Goal: Task Accomplishment & Management: Complete application form

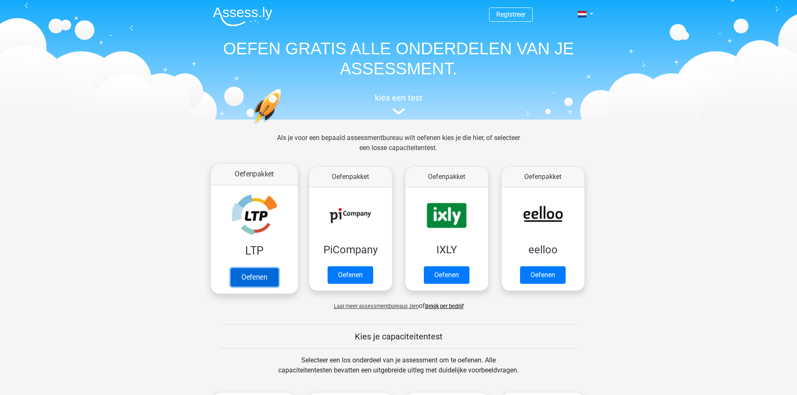
click at [268, 282] on link "Oefenen" at bounding box center [254, 277] width 48 height 18
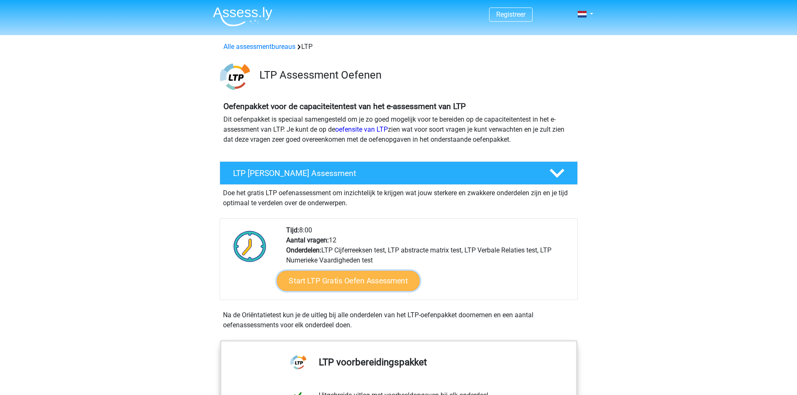
click at [335, 285] on link "Start LTP Gratis Oefen Assessment" at bounding box center [347, 281] width 143 height 20
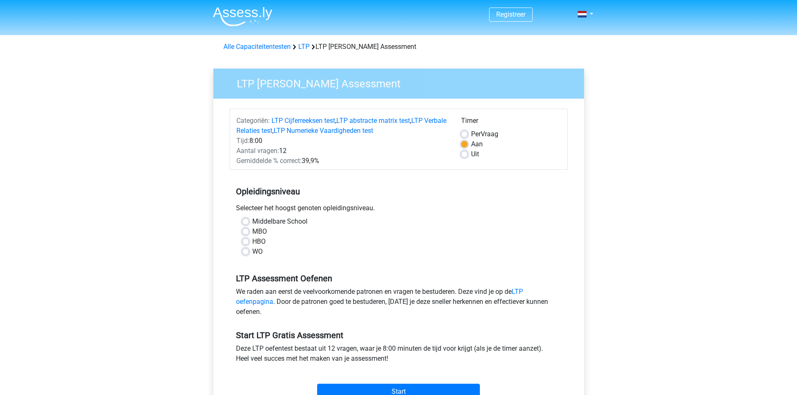
click at [269, 242] on div "HBO" at bounding box center [398, 242] width 313 height 10
click at [252, 241] on label "HBO" at bounding box center [258, 242] width 13 height 10
click at [244, 241] on input "HBO" at bounding box center [245, 241] width 7 height 8
radio input "true"
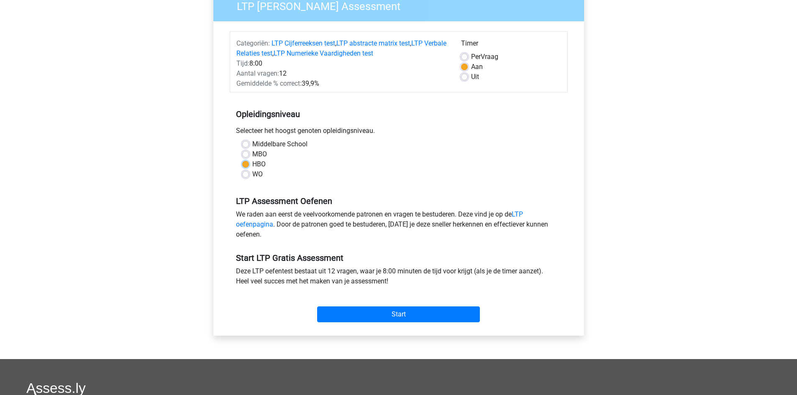
scroll to position [84, 0]
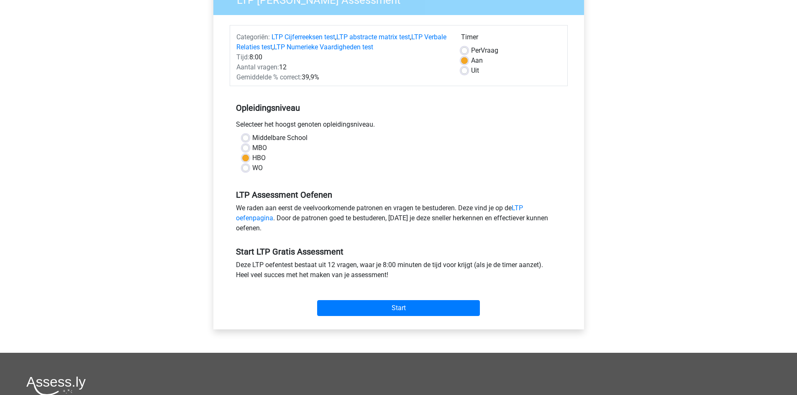
click at [401, 321] on div "Categoriën: LTP Cijferreeksen test , LTP abstracte matrix test , LTP Verbale Re…" at bounding box center [399, 172] width 358 height 314
click at [406, 307] on input "Start" at bounding box center [398, 308] width 163 height 16
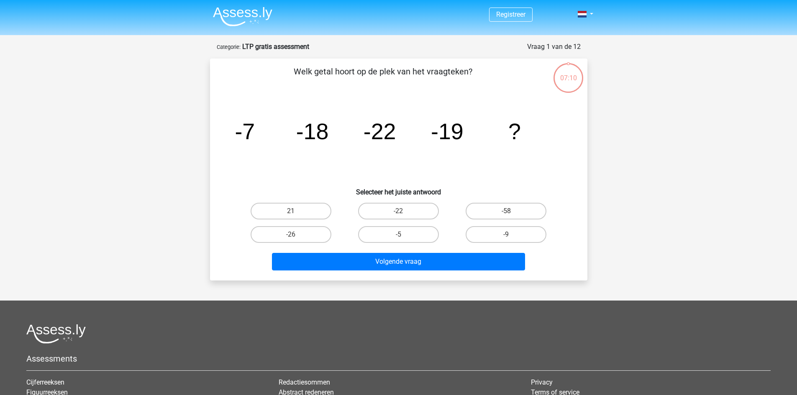
drag, startPoint x: 311, startPoint y: 238, endPoint x: 346, endPoint y: 245, distance: 35.8
click at [312, 237] on label "-26" at bounding box center [290, 234] width 81 height 17
click at [296, 237] on input "-26" at bounding box center [293, 237] width 5 height 5
radio input "true"
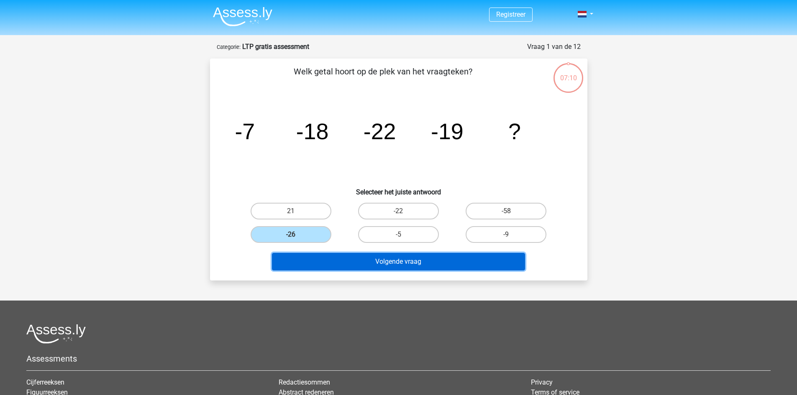
click at [405, 263] on button "Volgende vraag" at bounding box center [398, 262] width 253 height 18
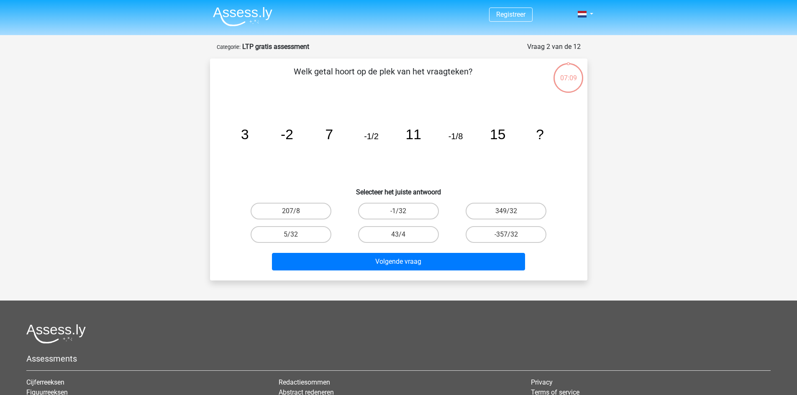
scroll to position [42, 0]
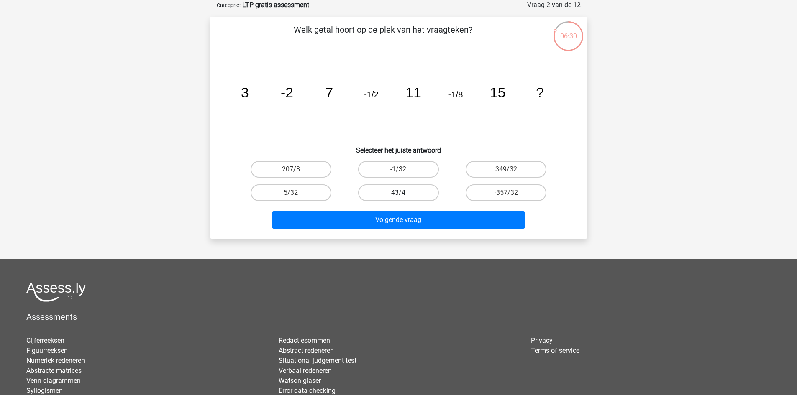
drag, startPoint x: 404, startPoint y: 172, endPoint x: 411, endPoint y: 189, distance: 18.2
click at [406, 171] on label "-1/32" at bounding box center [398, 169] width 81 height 17
click at [404, 171] on input "-1/32" at bounding box center [400, 171] width 5 height 5
radio input "true"
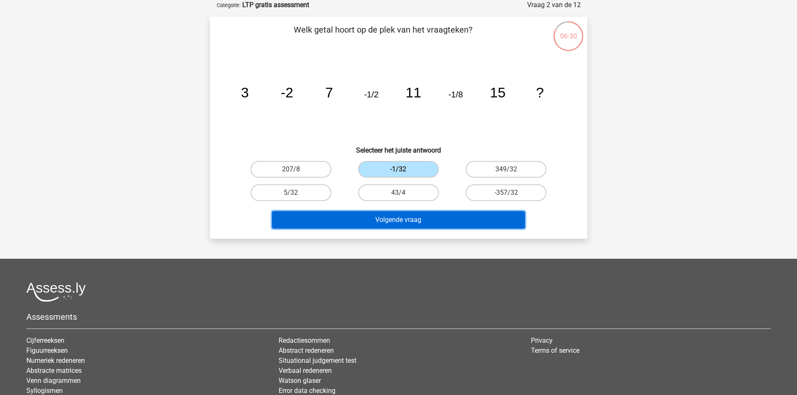
click at [423, 215] on button "Volgende vraag" at bounding box center [398, 220] width 253 height 18
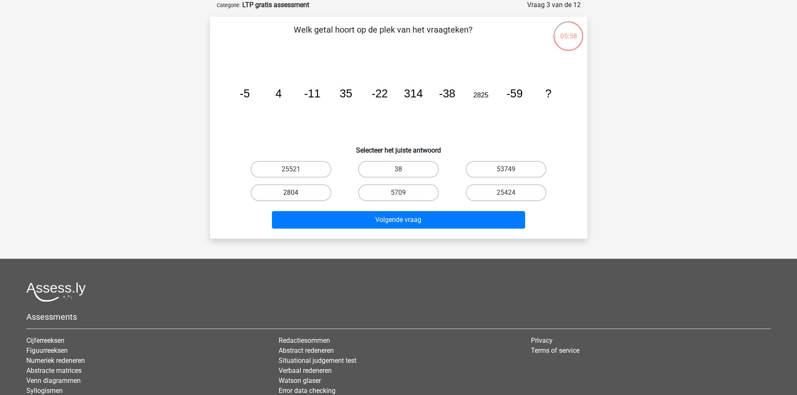
click at [318, 193] on label "2804" at bounding box center [290, 192] width 81 height 17
click at [296, 193] on input "2804" at bounding box center [293, 195] width 5 height 5
radio input "true"
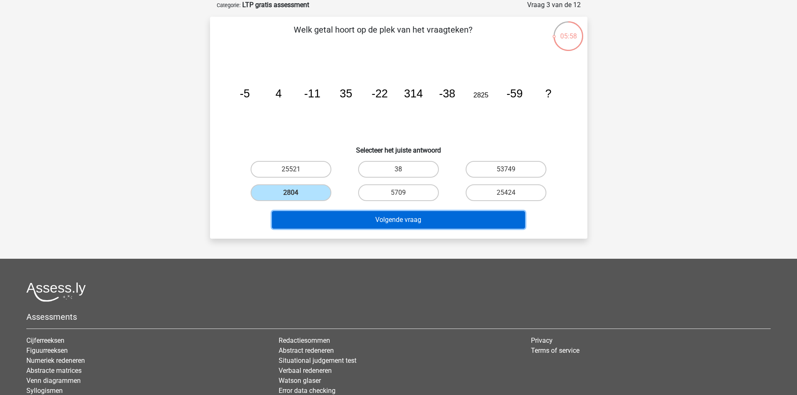
click at [367, 217] on button "Volgende vraag" at bounding box center [398, 220] width 253 height 18
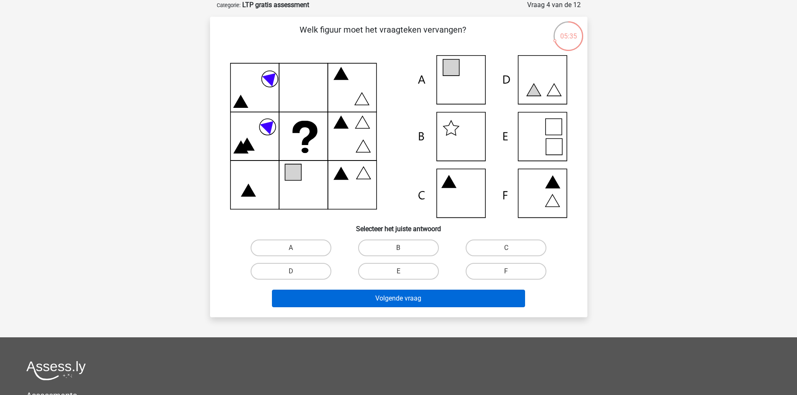
drag, startPoint x: 394, startPoint y: 269, endPoint x: 401, endPoint y: 291, distance: 23.0
click at [395, 269] on label "E" at bounding box center [398, 271] width 81 height 17
click at [398, 271] on input "E" at bounding box center [400, 273] width 5 height 5
radio input "true"
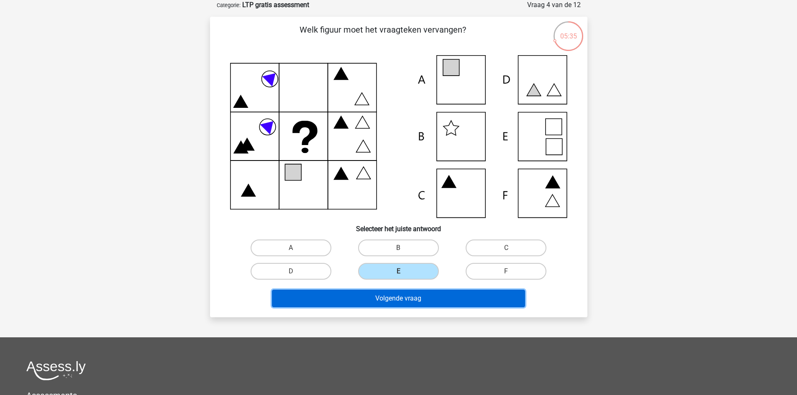
click at [401, 291] on button "Volgende vraag" at bounding box center [398, 299] width 253 height 18
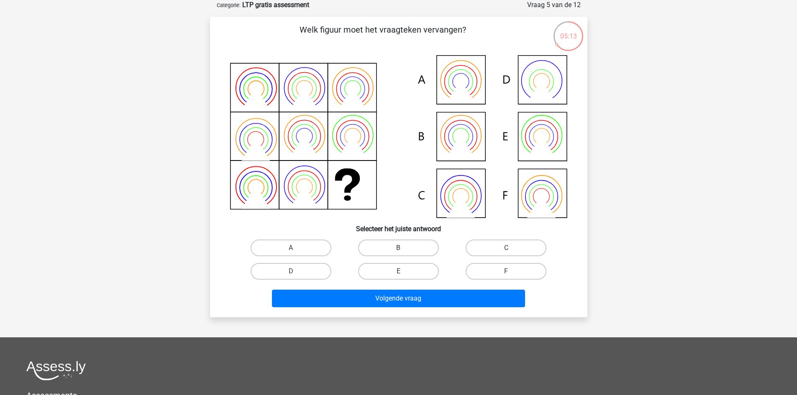
drag, startPoint x: 403, startPoint y: 272, endPoint x: 400, endPoint y: 281, distance: 9.0
click at [404, 271] on input "E" at bounding box center [400, 273] width 5 height 5
radio input "true"
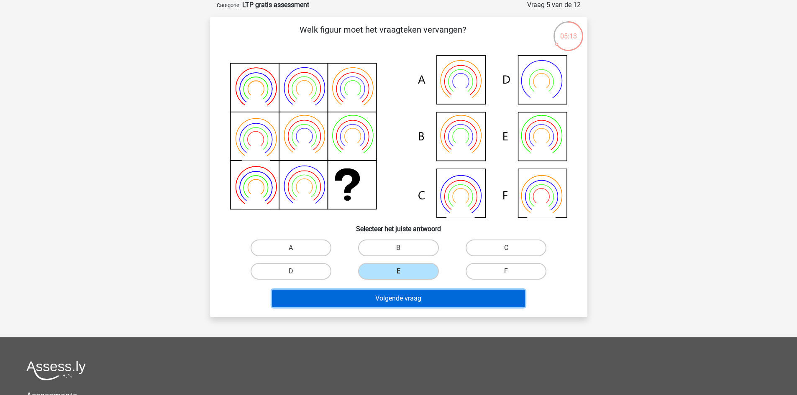
click at [405, 301] on button "Volgende vraag" at bounding box center [398, 299] width 253 height 18
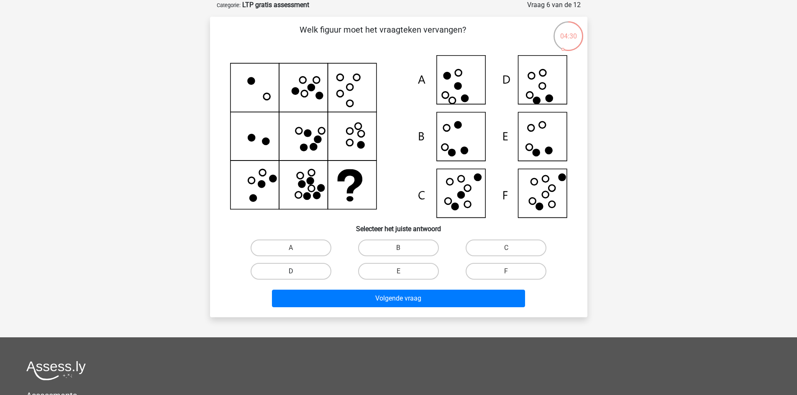
click at [321, 271] on label "D" at bounding box center [290, 271] width 81 height 17
click at [296, 271] on input "D" at bounding box center [293, 273] width 5 height 5
radio input "true"
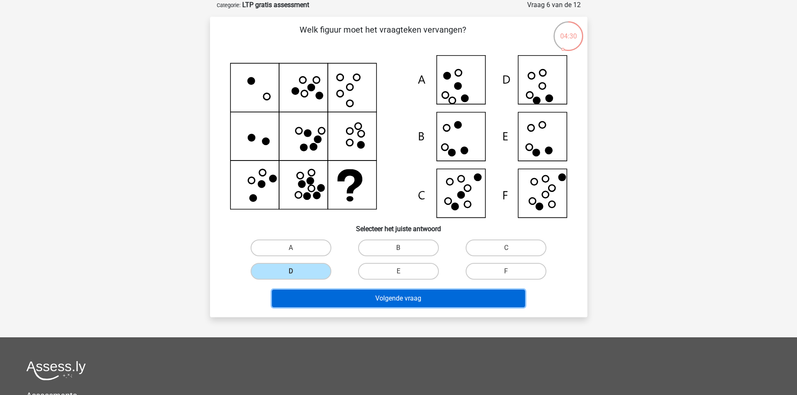
click at [348, 296] on button "Volgende vraag" at bounding box center [398, 299] width 253 height 18
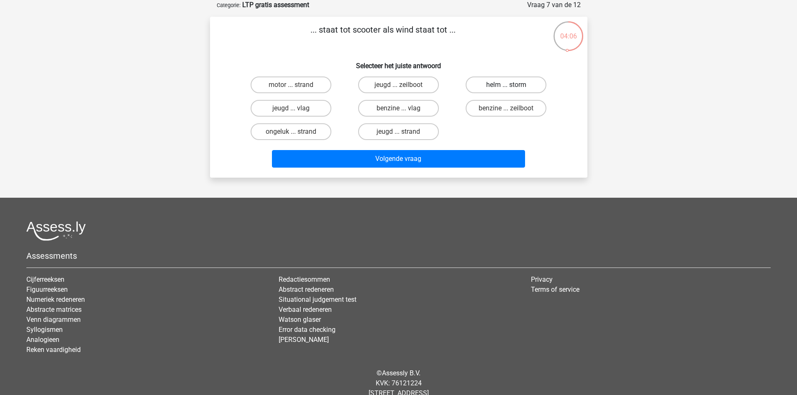
click at [522, 87] on label "helm ... storm" at bounding box center [505, 85] width 81 height 17
click at [511, 87] on input "helm ... storm" at bounding box center [508, 87] width 5 height 5
radio input "true"
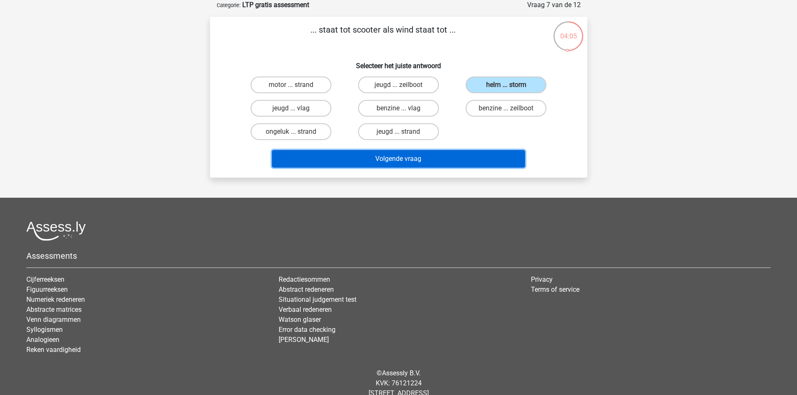
click at [469, 164] on button "Volgende vraag" at bounding box center [398, 159] width 253 height 18
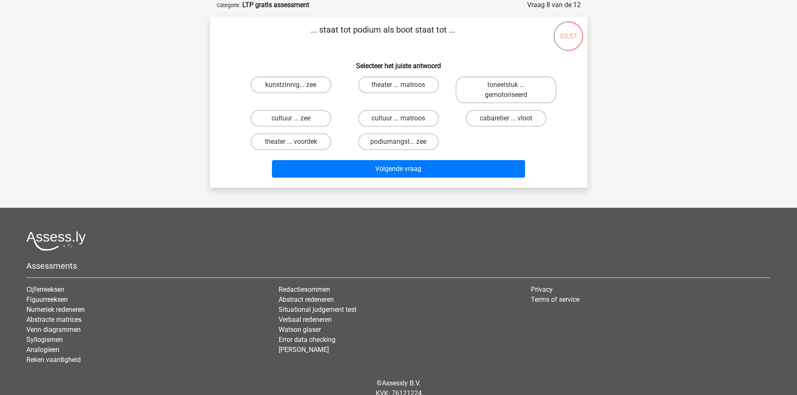
drag, startPoint x: 292, startPoint y: 115, endPoint x: 331, endPoint y: 145, distance: 48.6
click at [294, 115] on label "cultuur ... zee" at bounding box center [290, 118] width 81 height 17
click at [294, 118] on input "cultuur ... zee" at bounding box center [293, 120] width 5 height 5
radio input "true"
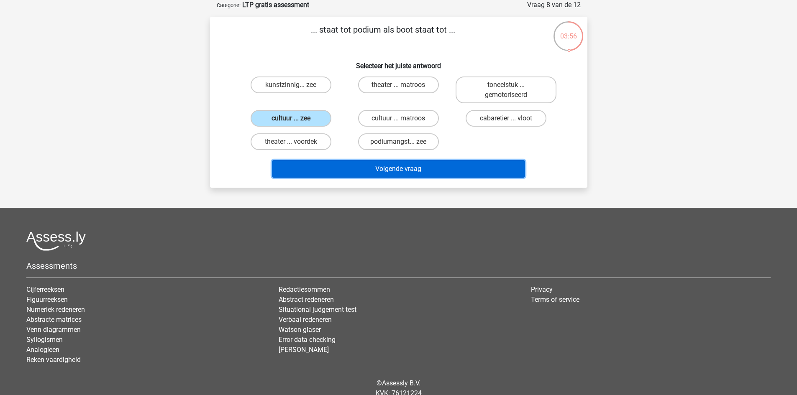
click at [358, 170] on button "Volgende vraag" at bounding box center [398, 169] width 253 height 18
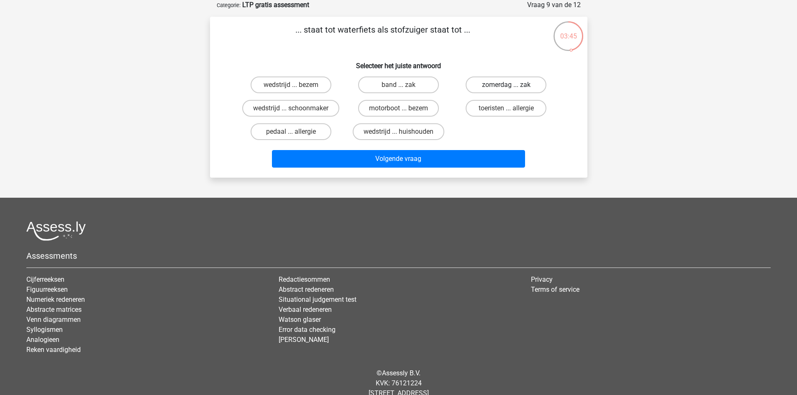
click at [504, 83] on label "zomerdag ... zak" at bounding box center [505, 85] width 81 height 17
click at [506, 85] on input "zomerdag ... zak" at bounding box center [508, 87] width 5 height 5
radio input "true"
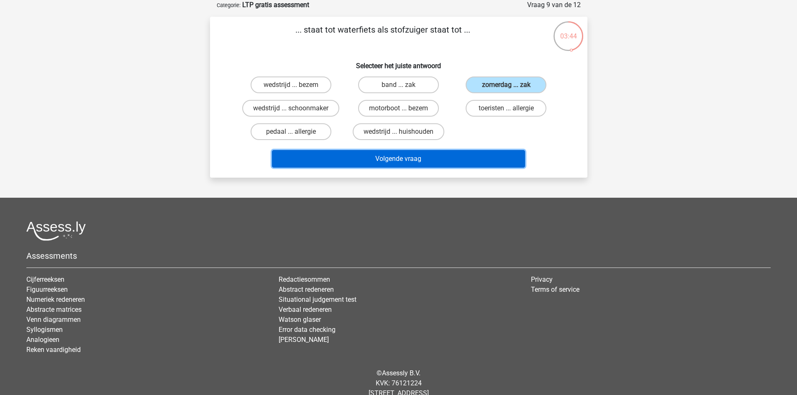
click at [461, 160] on button "Volgende vraag" at bounding box center [398, 159] width 253 height 18
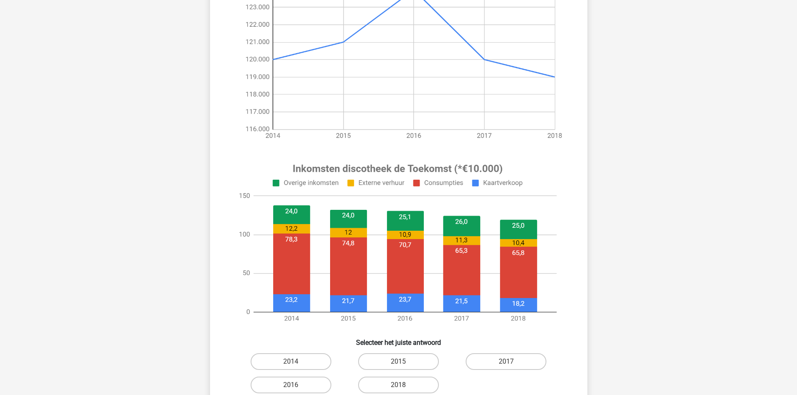
scroll to position [209, 0]
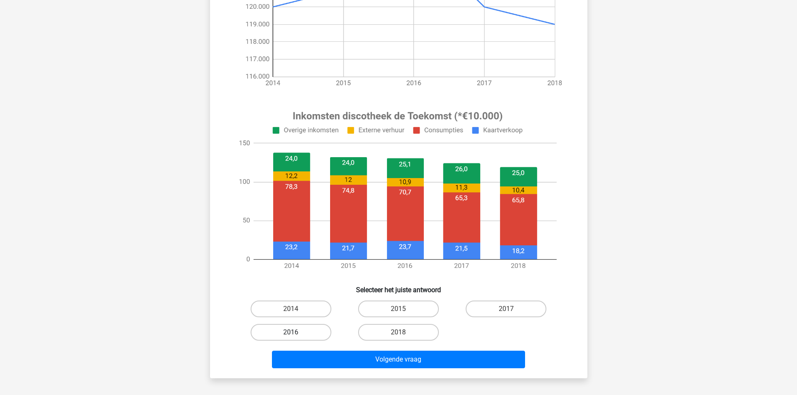
click at [311, 333] on label "2016" at bounding box center [290, 332] width 81 height 17
click at [296, 333] on input "2016" at bounding box center [293, 334] width 5 height 5
radio input "true"
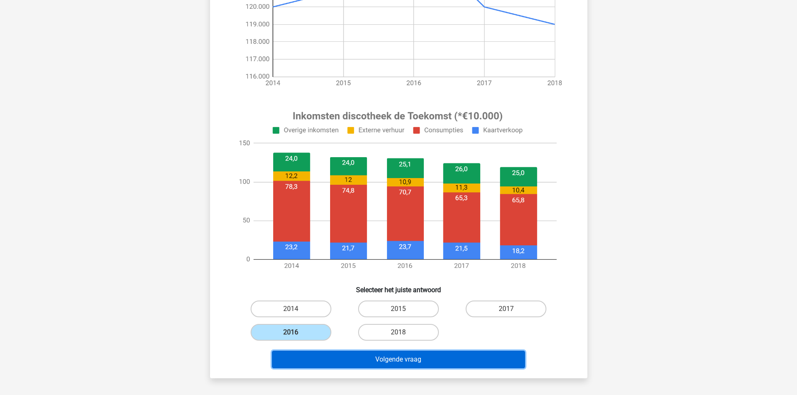
click at [348, 364] on button "Volgende vraag" at bounding box center [398, 360] width 253 height 18
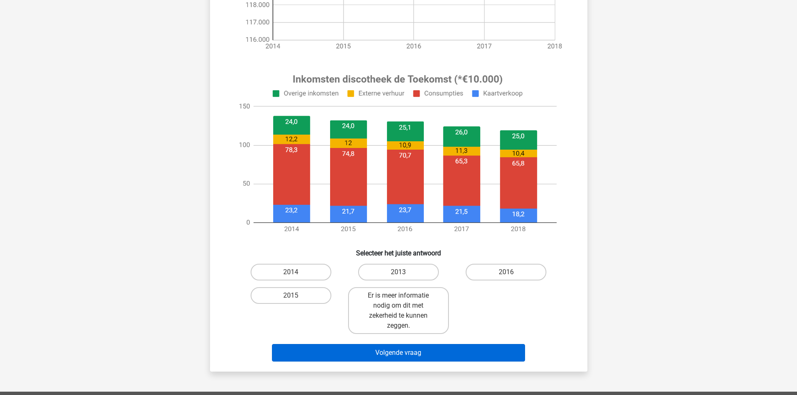
scroll to position [251, 0]
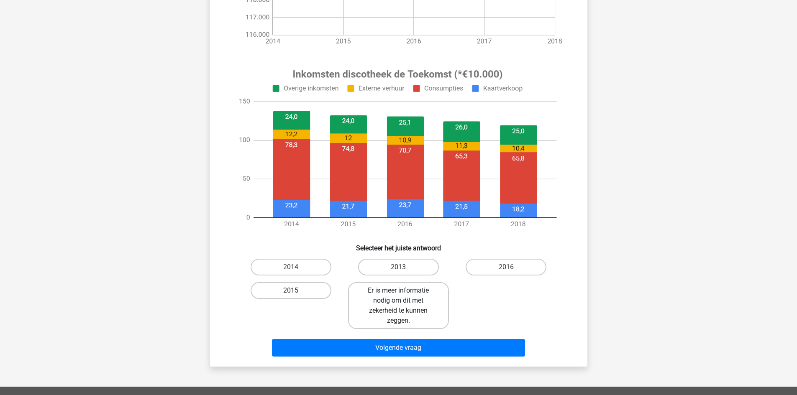
click at [409, 301] on label "Er is meer informatie nodig om dit met zekerheid te kunnen zeggen." at bounding box center [398, 305] width 101 height 47
click at [404, 296] on input "Er is meer informatie nodig om dit met zekerheid te kunnen zeggen." at bounding box center [400, 293] width 5 height 5
radio input "true"
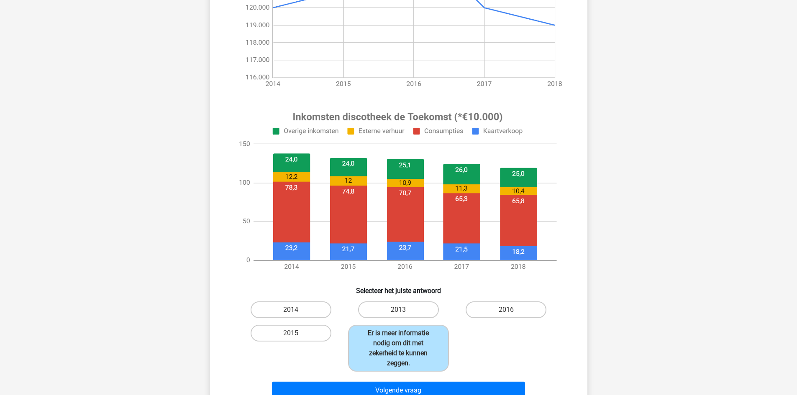
scroll to position [209, 0]
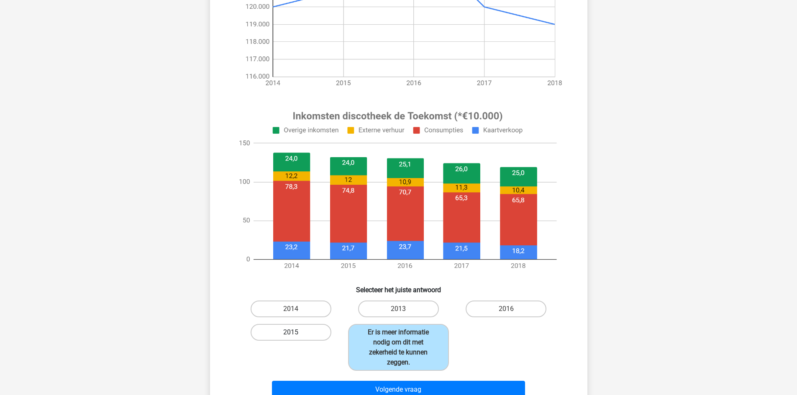
click at [324, 334] on label "2015" at bounding box center [290, 332] width 81 height 17
click at [296, 334] on input "2015" at bounding box center [293, 334] width 5 height 5
radio input "true"
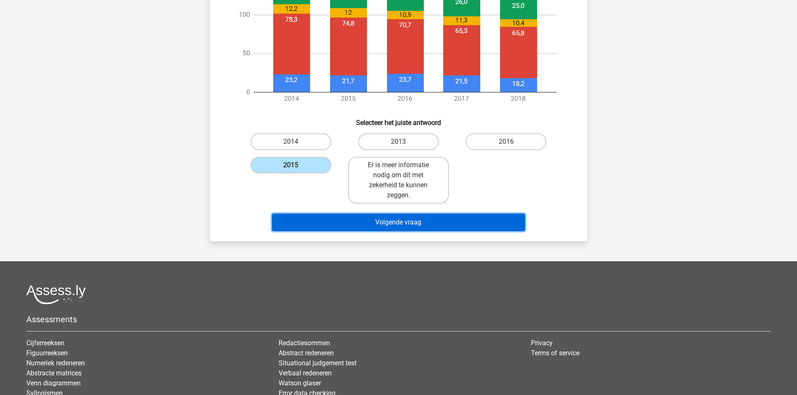
click at [423, 218] on button "Volgende vraag" at bounding box center [398, 223] width 253 height 18
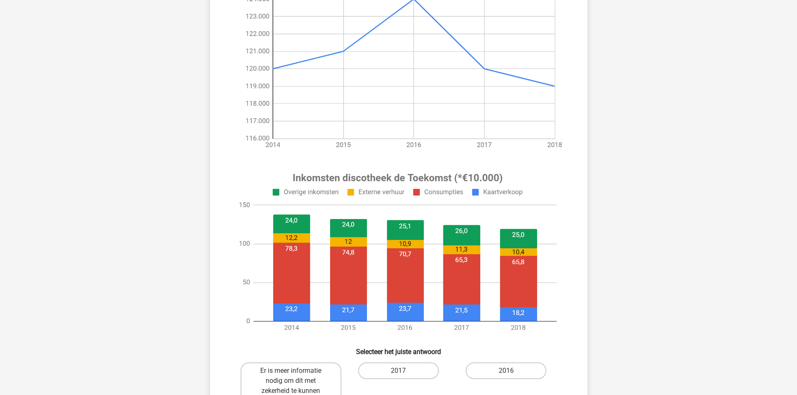
scroll to position [167, 0]
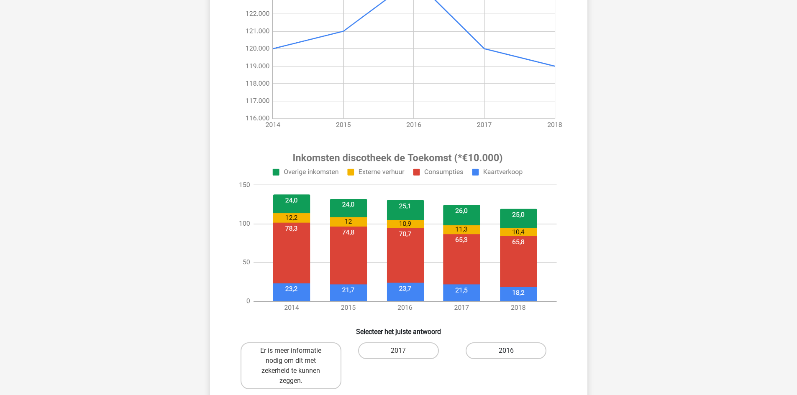
click at [518, 347] on label "2016" at bounding box center [505, 350] width 81 height 17
click at [511, 351] on input "2016" at bounding box center [508, 353] width 5 height 5
radio input "true"
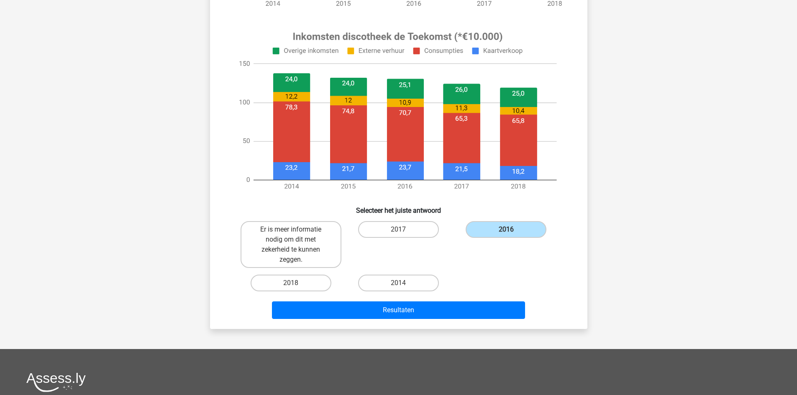
scroll to position [293, 0]
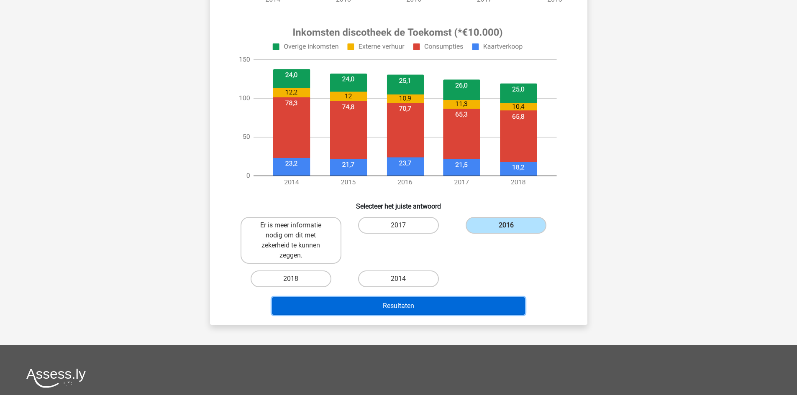
click at [408, 303] on button "Resultaten" at bounding box center [398, 306] width 253 height 18
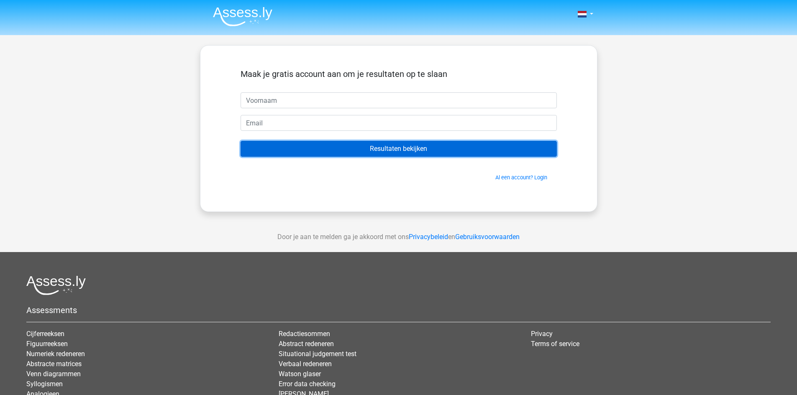
click at [447, 145] on input "Resultaten bekijken" at bounding box center [398, 149] width 316 height 16
